Goal: Task Accomplishment & Management: Use online tool/utility

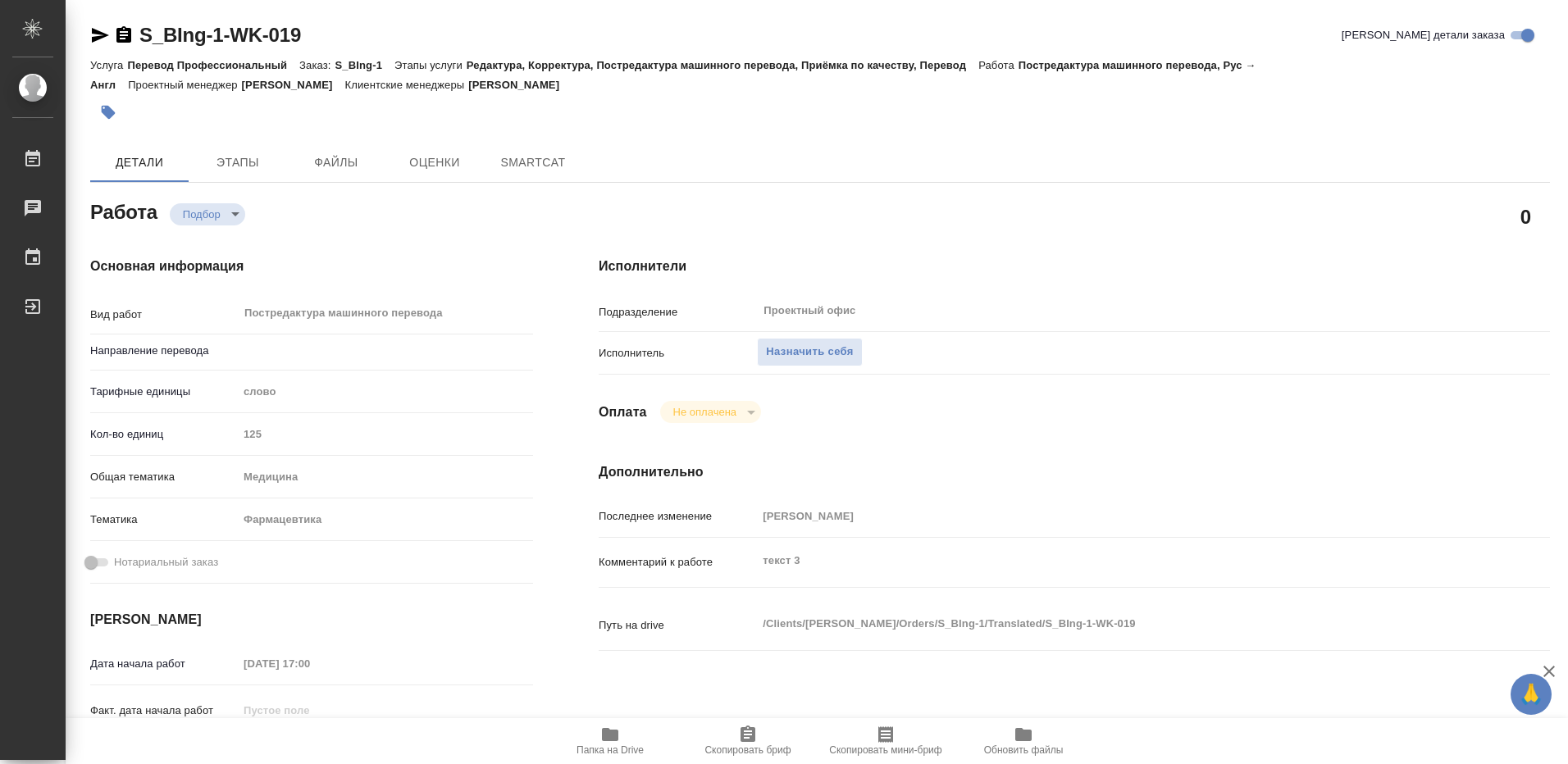
type textarea "x"
type input "рус-англ"
type textarea "x"
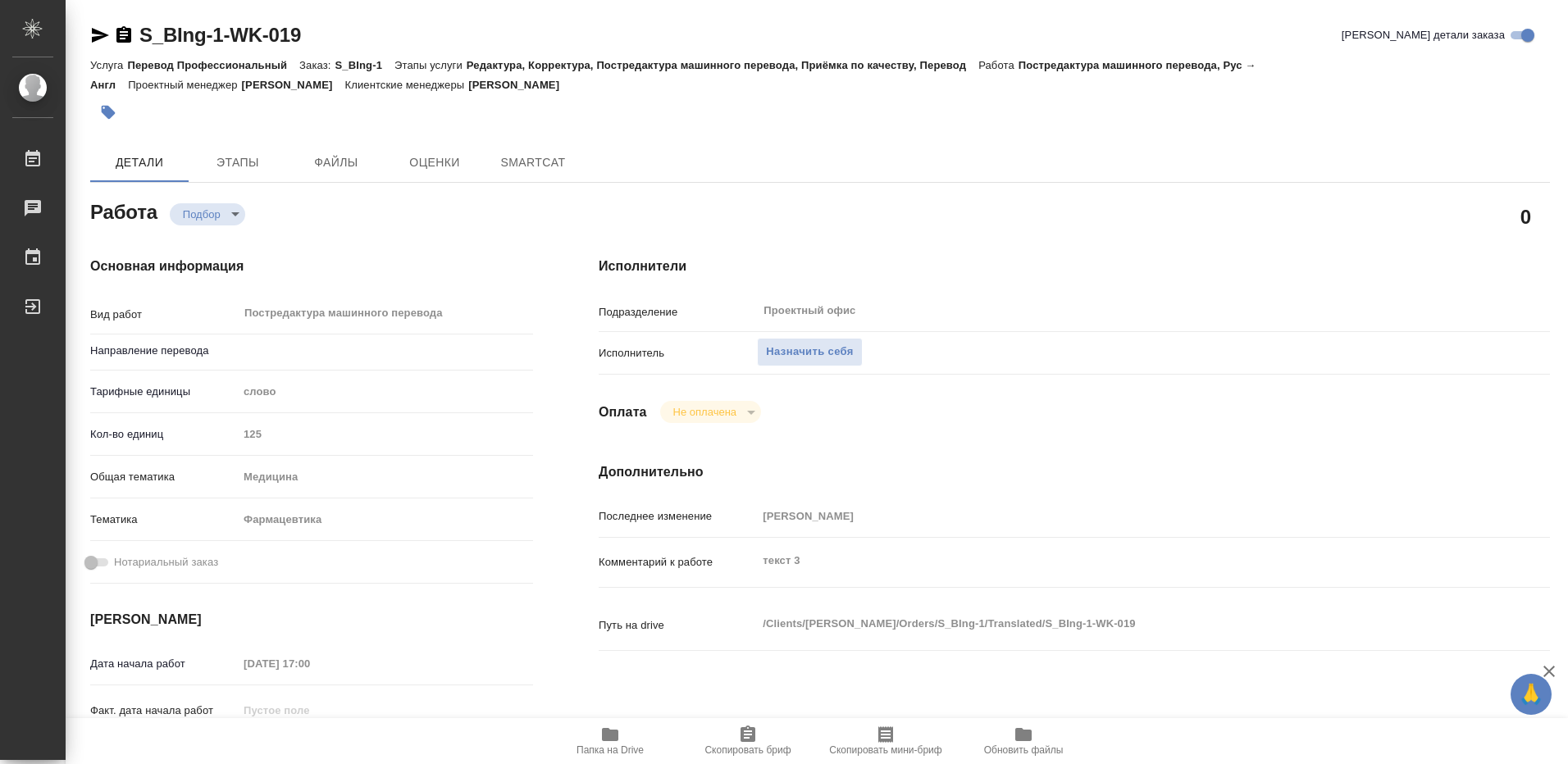
type textarea "x"
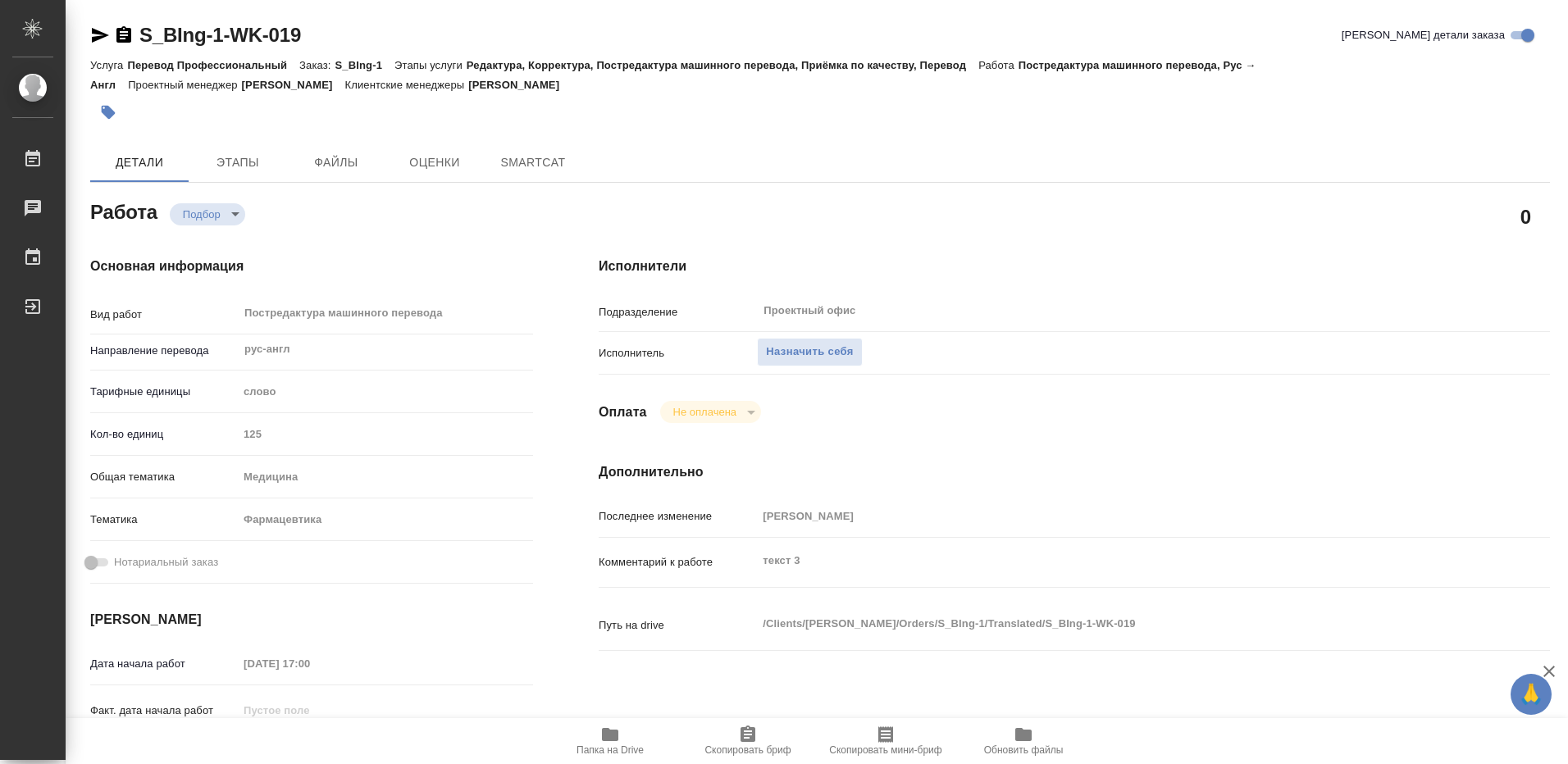
type textarea "x"
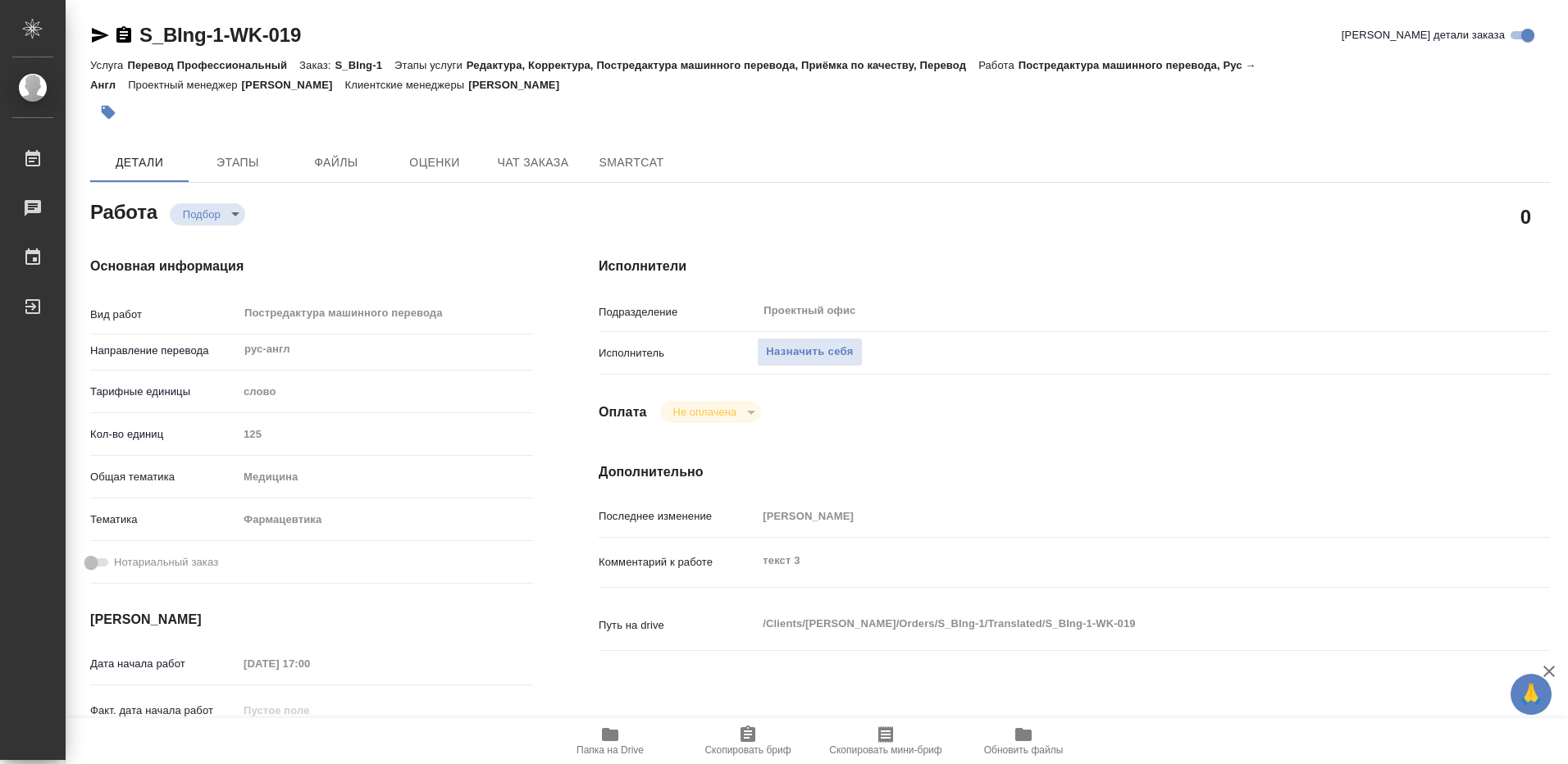
type textarea "x"
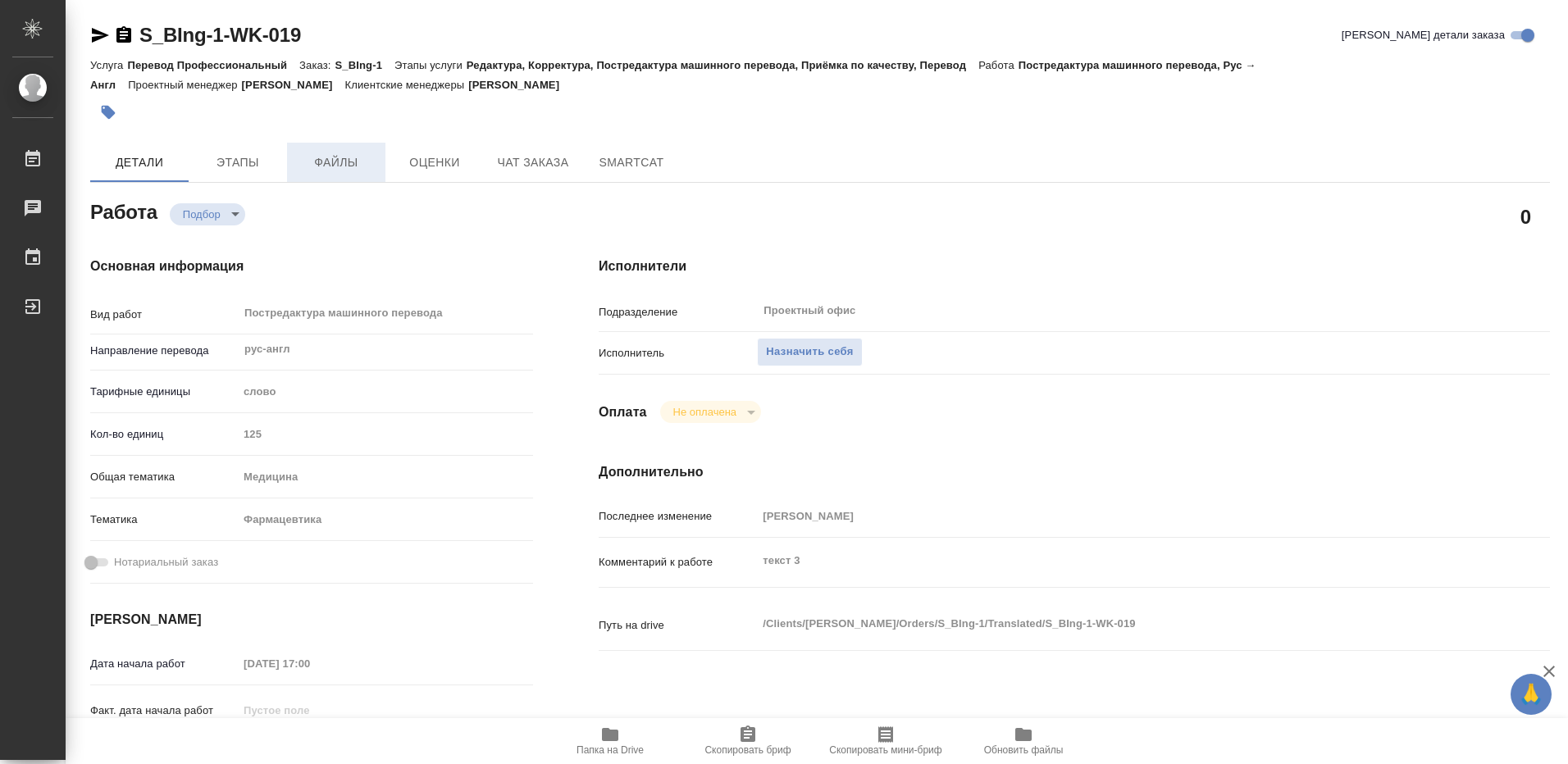
type textarea "x"
click at [609, 739] on icon "button" at bounding box center [610, 735] width 16 height 13
